Goal: Task Accomplishment & Management: Use online tool/utility

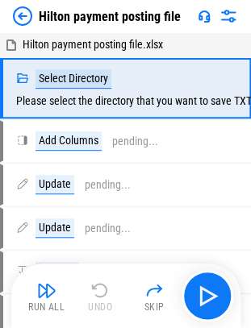
click at [26, 18] on img at bounding box center [22, 15] width 19 height 19
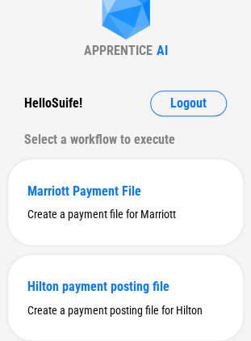
scroll to position [117, 0]
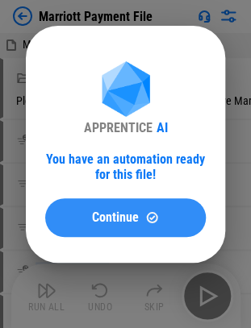
click at [115, 220] on span "Continue" at bounding box center [115, 217] width 47 height 13
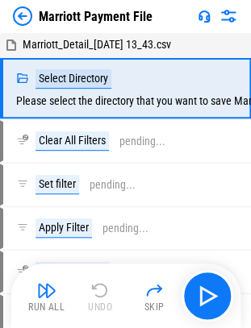
click at [21, 13] on img at bounding box center [22, 15] width 19 height 19
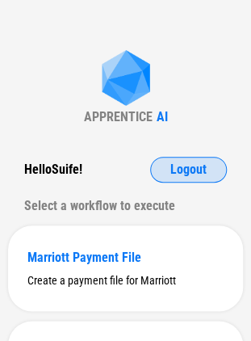
click at [213, 171] on button "Logout" at bounding box center [188, 170] width 77 height 26
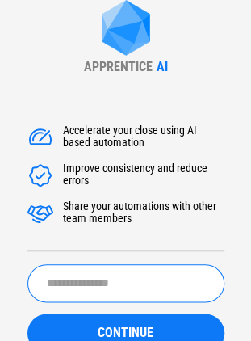
click at [130, 274] on input "text" at bounding box center [125, 283] width 197 height 38
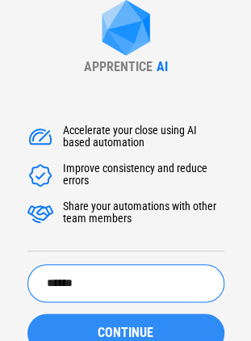
type input "******"
click at [112, 323] on button "CONTINUE" at bounding box center [125, 332] width 197 height 39
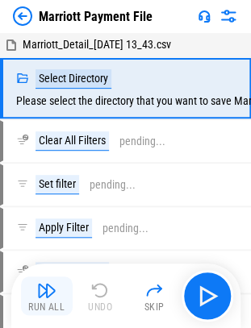
click at [50, 299] on img "button" at bounding box center [46, 290] width 19 height 19
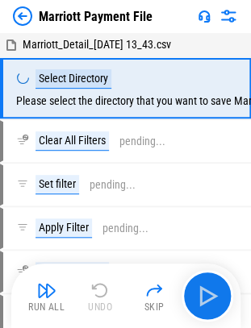
click at [48, 282] on img "button" at bounding box center [46, 290] width 19 height 19
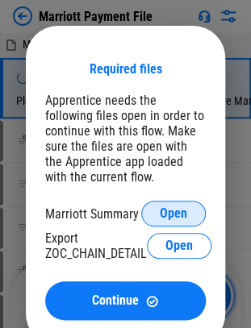
click at [168, 213] on span "Open" at bounding box center [173, 213] width 27 height 13
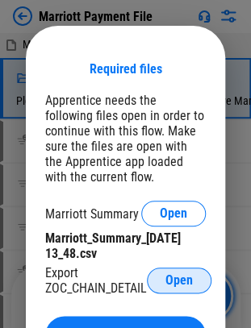
click at [176, 286] on span "Open" at bounding box center [178, 280] width 27 height 13
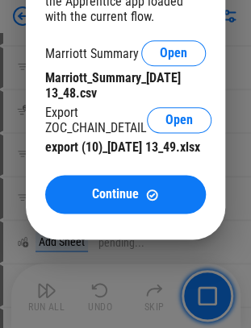
scroll to position [161, 0]
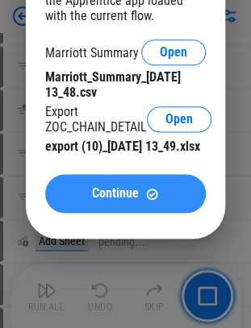
click at [111, 200] on span "Continue" at bounding box center [115, 193] width 47 height 13
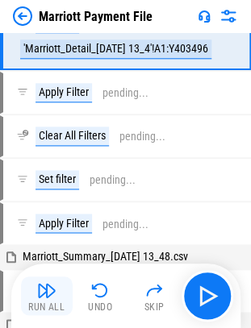
click at [35, 303] on div "Run All" at bounding box center [46, 308] width 36 height 10
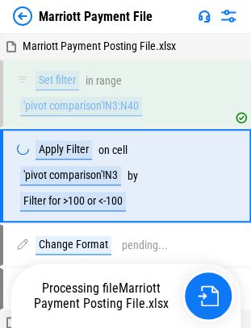
scroll to position [8330, 0]
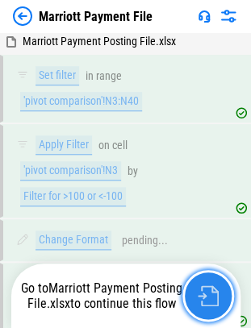
click at [202, 297] on img "button" at bounding box center [208, 296] width 21 height 21
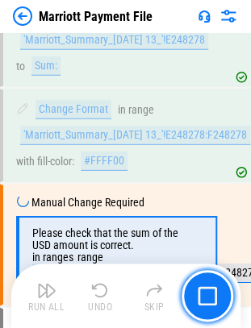
scroll to position [2791, 0]
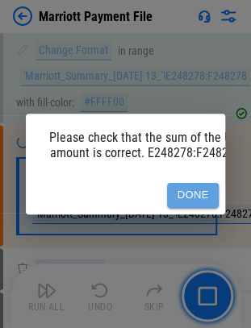
click at [195, 183] on button "Done" at bounding box center [193, 195] width 52 height 25
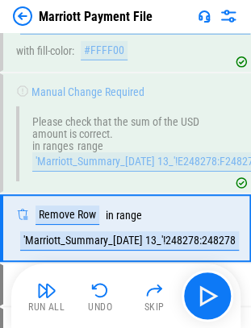
scroll to position [2884, 0]
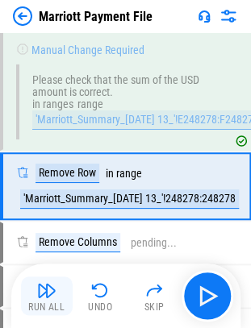
click at [56, 297] on button "Run All" at bounding box center [47, 296] width 52 height 39
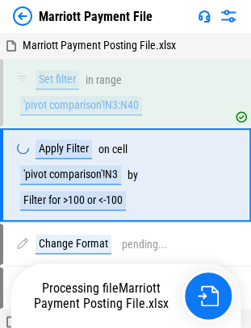
scroll to position [8330, 0]
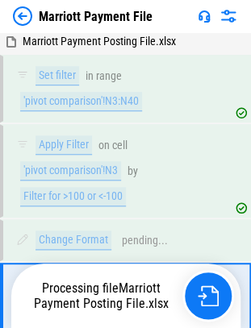
scroll to position [8456, 0]
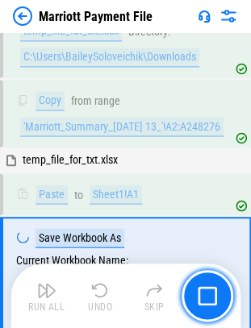
scroll to position [4114, 0]
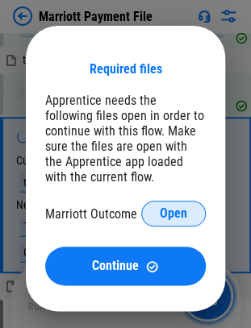
click at [180, 210] on span "Open" at bounding box center [173, 213] width 27 height 13
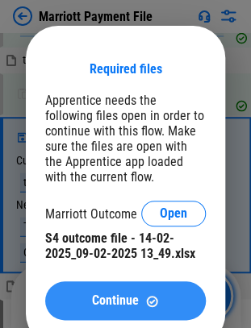
click at [111, 303] on span "Continue" at bounding box center [115, 301] width 47 height 13
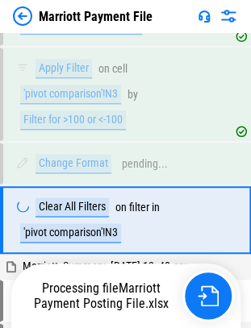
scroll to position [8456, 0]
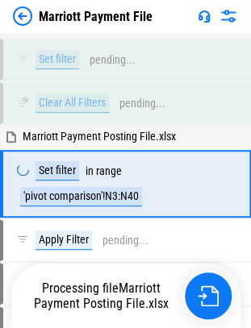
scroll to position [8250, 0]
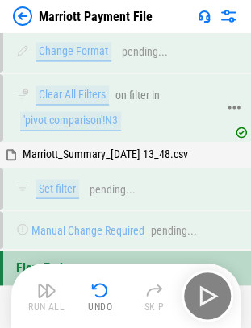
scroll to position [8550, 0]
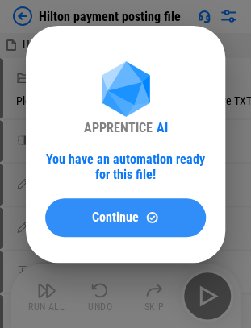
click at [183, 220] on div "Continue" at bounding box center [126, 218] width 122 height 14
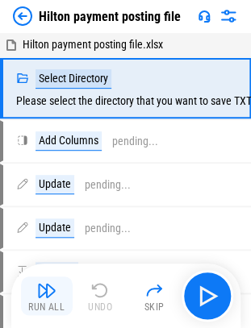
click at [22, 302] on button "Run All" at bounding box center [47, 296] width 52 height 39
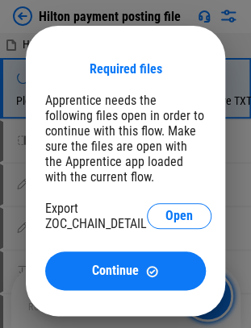
click at [167, 232] on div "Export ZOC_CHAIN_DETAIL Open" at bounding box center [125, 216] width 161 height 31
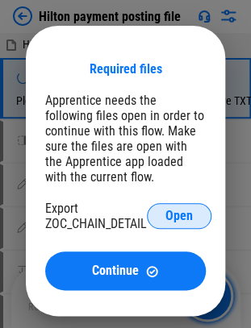
click at [165, 216] on button "Open" at bounding box center [179, 216] width 65 height 26
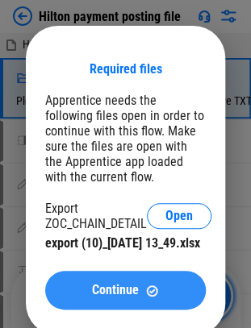
click at [130, 310] on button "Continue" at bounding box center [125, 290] width 161 height 39
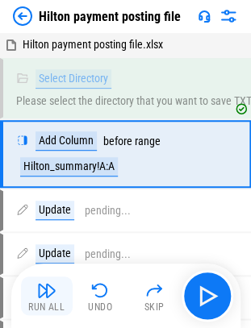
click at [37, 303] on div "Run All" at bounding box center [46, 308] width 36 height 10
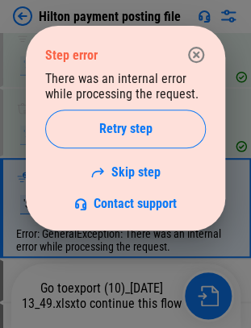
scroll to position [1291, 0]
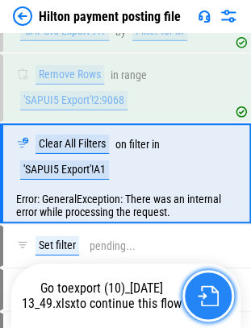
click at [221, 300] on button "button" at bounding box center [208, 296] width 52 height 52
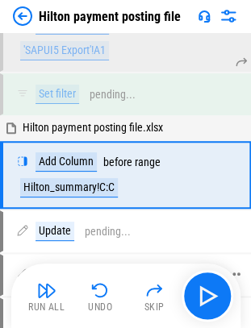
scroll to position [1412, 0]
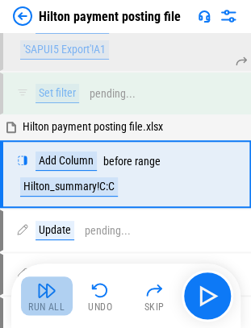
click at [44, 294] on img "button" at bounding box center [46, 290] width 19 height 19
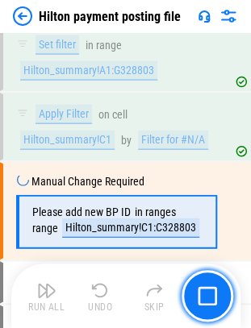
scroll to position [1883, 0]
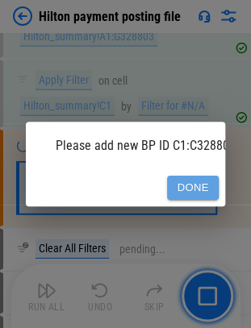
click at [202, 186] on button "Done" at bounding box center [193, 188] width 52 height 25
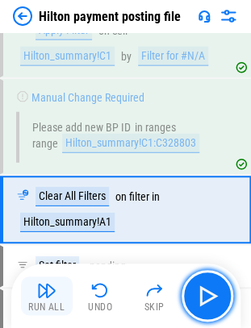
scroll to position [1964, 0]
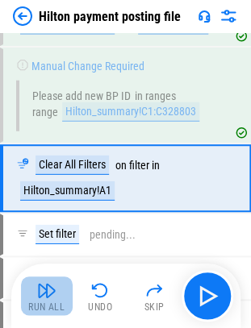
click at [44, 287] on img "button" at bounding box center [46, 290] width 19 height 19
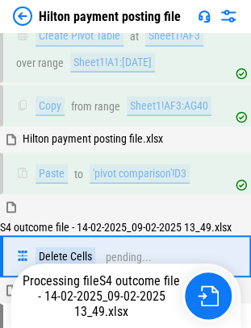
scroll to position [3406, 0]
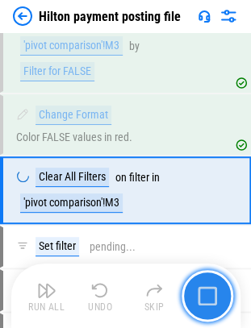
click at [215, 303] on img "button" at bounding box center [207, 296] width 19 height 19
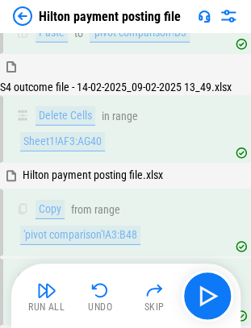
scroll to position [3396, 0]
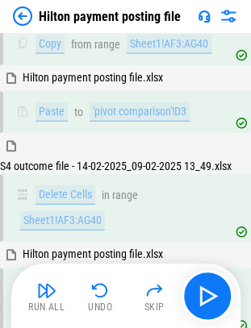
click at [98, 160] on span "S4 outcome file - 14-02-2025_09-02-2025 13_49.xlsx" at bounding box center [116, 166] width 232 height 13
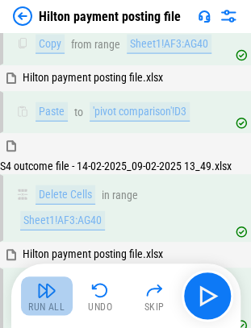
click at [39, 299] on img "button" at bounding box center [46, 290] width 19 height 19
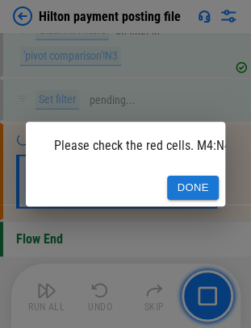
click at [178, 178] on button "Done" at bounding box center [193, 188] width 52 height 25
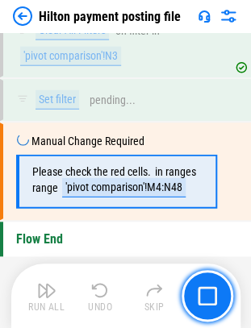
scroll to position [4958, 0]
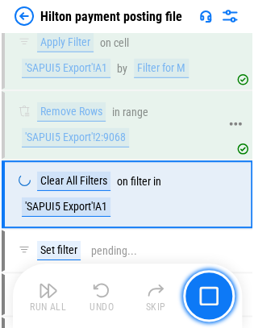
scroll to position [1275, 0]
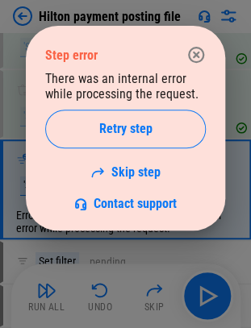
click at [199, 55] on icon "button" at bounding box center [195, 54] width 19 height 19
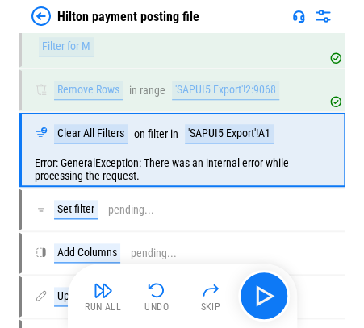
scroll to position [1059, 0]
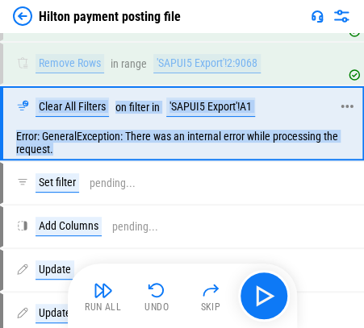
drag, startPoint x: 69, startPoint y: 151, endPoint x: 13, endPoint y: 96, distance: 78.2
click at [13, 96] on div "Clear All Filters on filter in 'SAPUI5 Export'!A1 Error: GeneralException: Ther…" at bounding box center [182, 123] width 364 height 74
copy div "Clear All Filters on filter in 'SAPUI5 Export'!A1 Error: GeneralException: Ther…"
click at [207, 295] on img "button" at bounding box center [210, 290] width 19 height 19
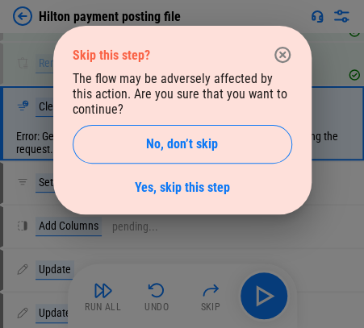
click at [183, 197] on div "Skip this step? The flow may be adversely affected by this action. Are you sure…" at bounding box center [182, 120] width 258 height 189
click at [190, 181] on link "Yes, skip this step" at bounding box center [182, 187] width 95 height 15
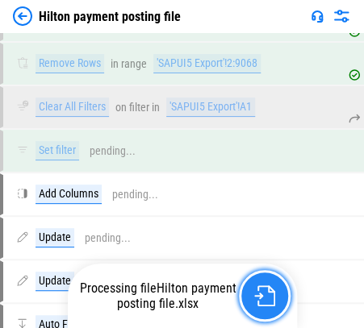
click at [262, 303] on img "button" at bounding box center [264, 296] width 21 height 21
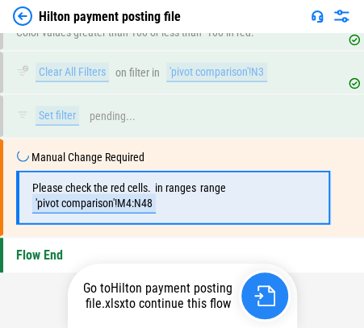
scroll to position [3832, 0]
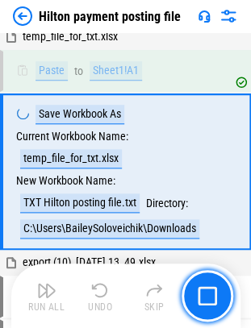
scroll to position [841, 0]
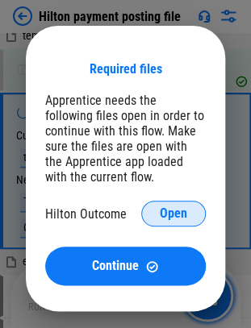
click at [163, 220] on span "Open" at bounding box center [173, 213] width 27 height 13
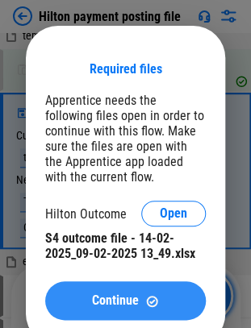
click at [112, 292] on button "Continue" at bounding box center [125, 301] width 161 height 39
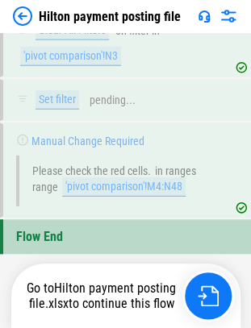
scroll to position [4958, 0]
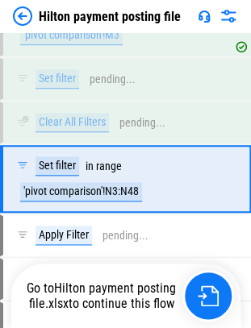
scroll to position [4607, 0]
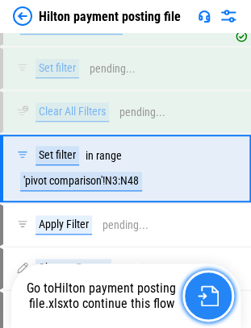
click at [204, 295] on img "button" at bounding box center [208, 296] width 21 height 21
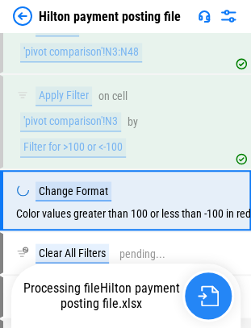
scroll to position [4766, 0]
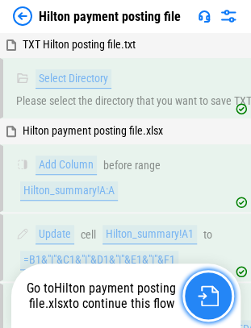
click at [207, 299] on img "button" at bounding box center [208, 296] width 21 height 21
click at [215, 314] on button "button" at bounding box center [208, 296] width 52 height 52
click at [211, 309] on button "button" at bounding box center [208, 296] width 52 height 52
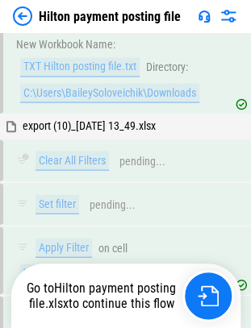
scroll to position [1291, 0]
